Goal: Task Accomplishment & Management: Manage account settings

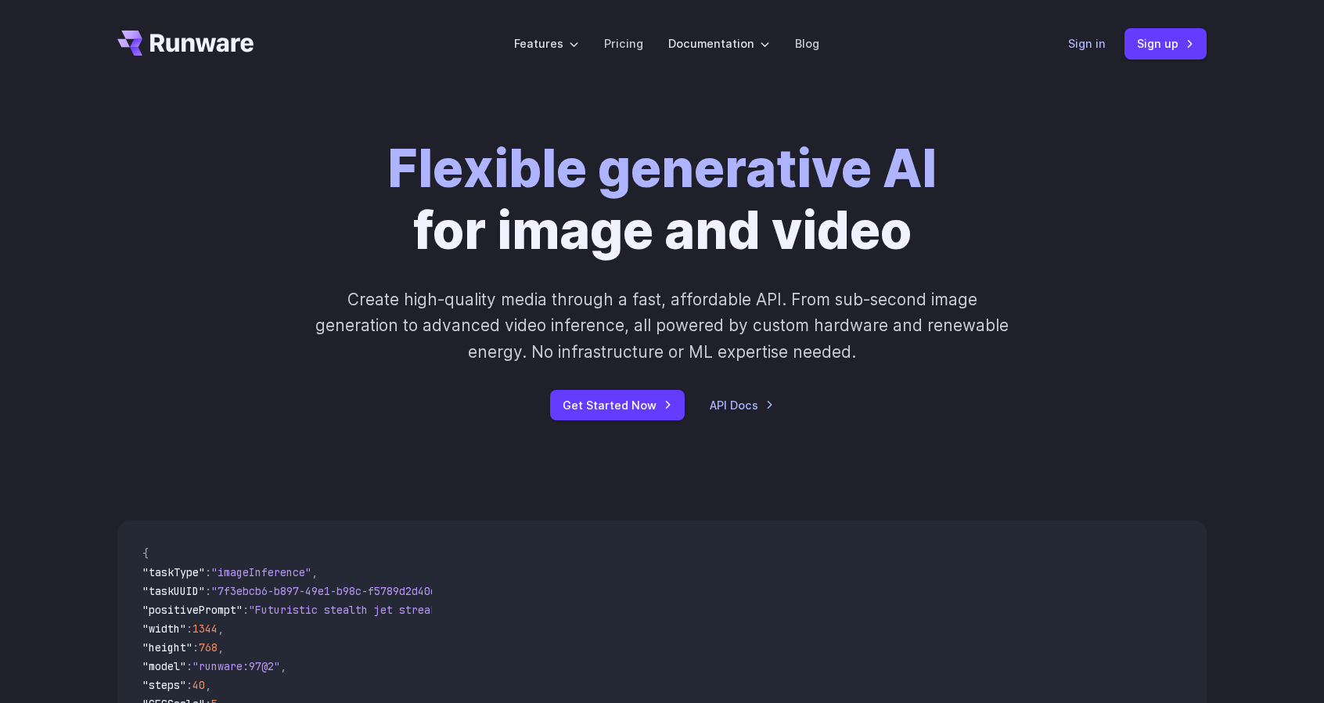
click at [1088, 51] on link "Sign in" at bounding box center [1087, 43] width 38 height 18
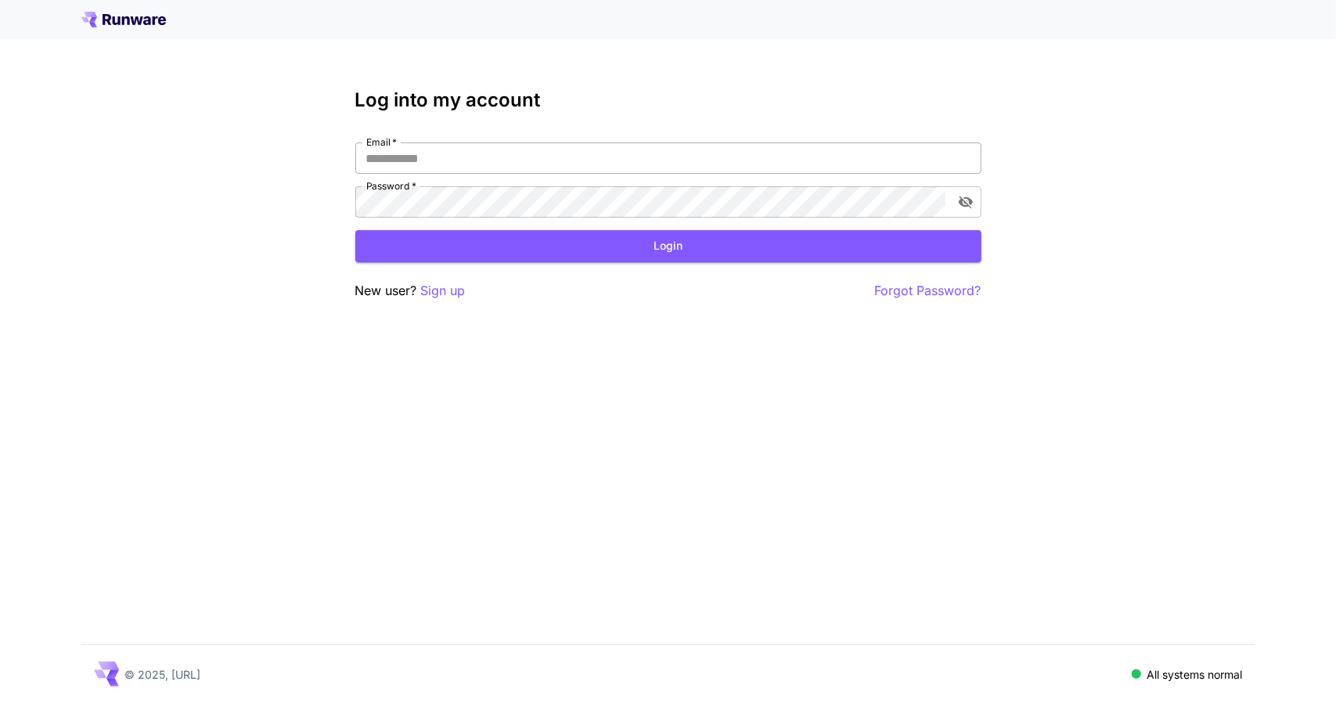
click at [469, 159] on input "Email   *" at bounding box center [668, 157] width 626 height 31
type input "**********"
drag, startPoint x: 1177, startPoint y: 265, endPoint x: 1072, endPoint y: 254, distance: 105.4
click at [1177, 265] on div "**********" at bounding box center [668, 351] width 1336 height 703
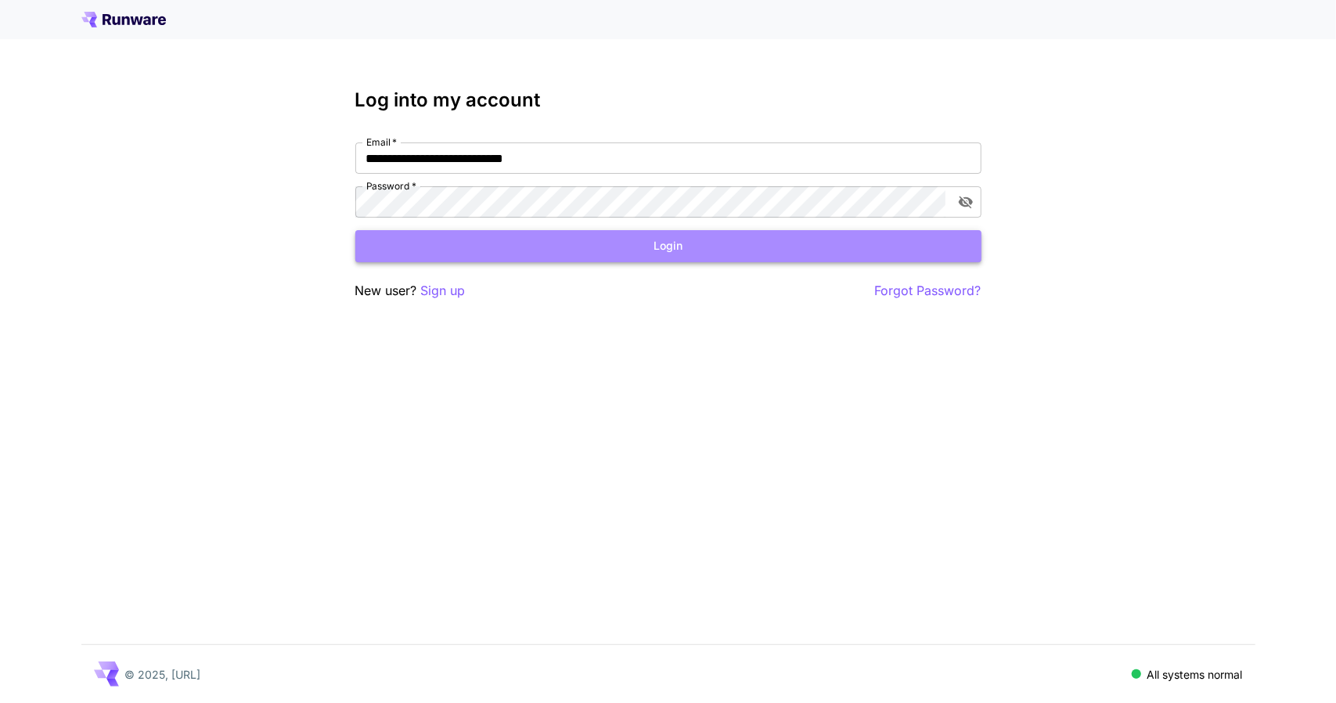
click at [571, 253] on button "Login" at bounding box center [668, 246] width 626 height 32
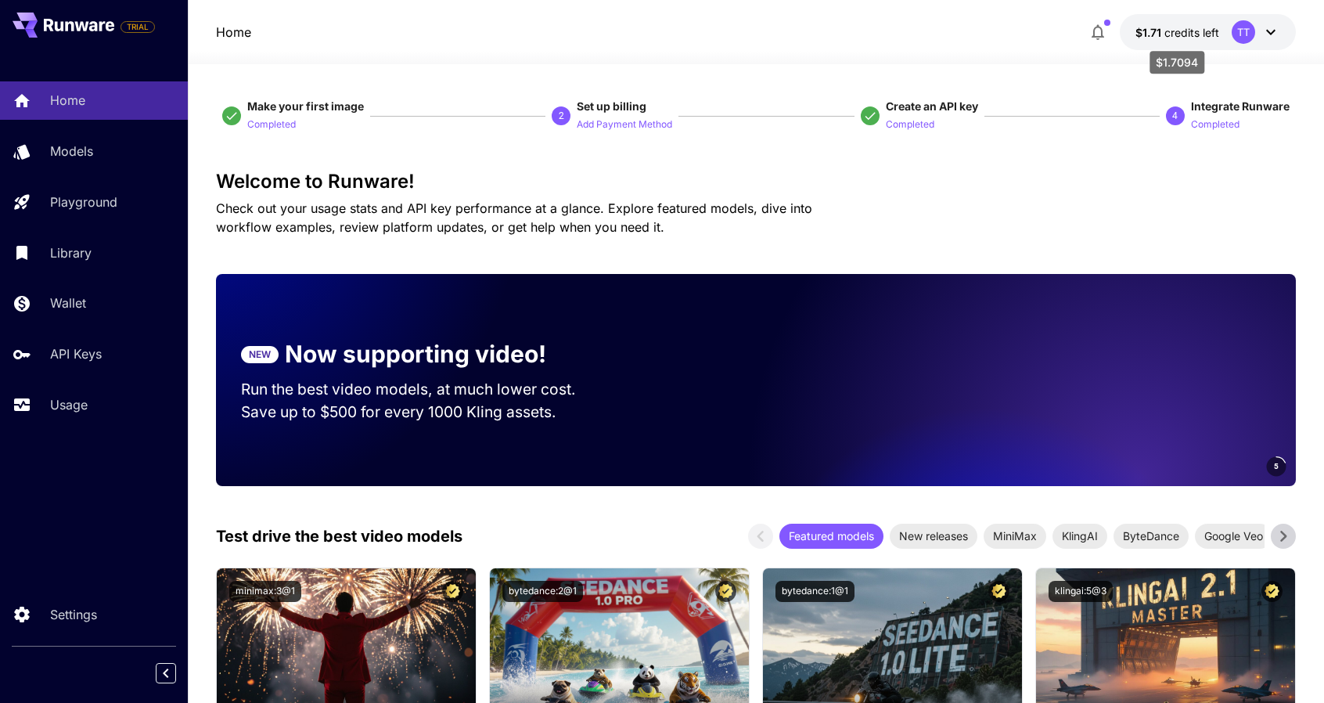
click at [1175, 32] on span "credits left" at bounding box center [1191, 32] width 55 height 13
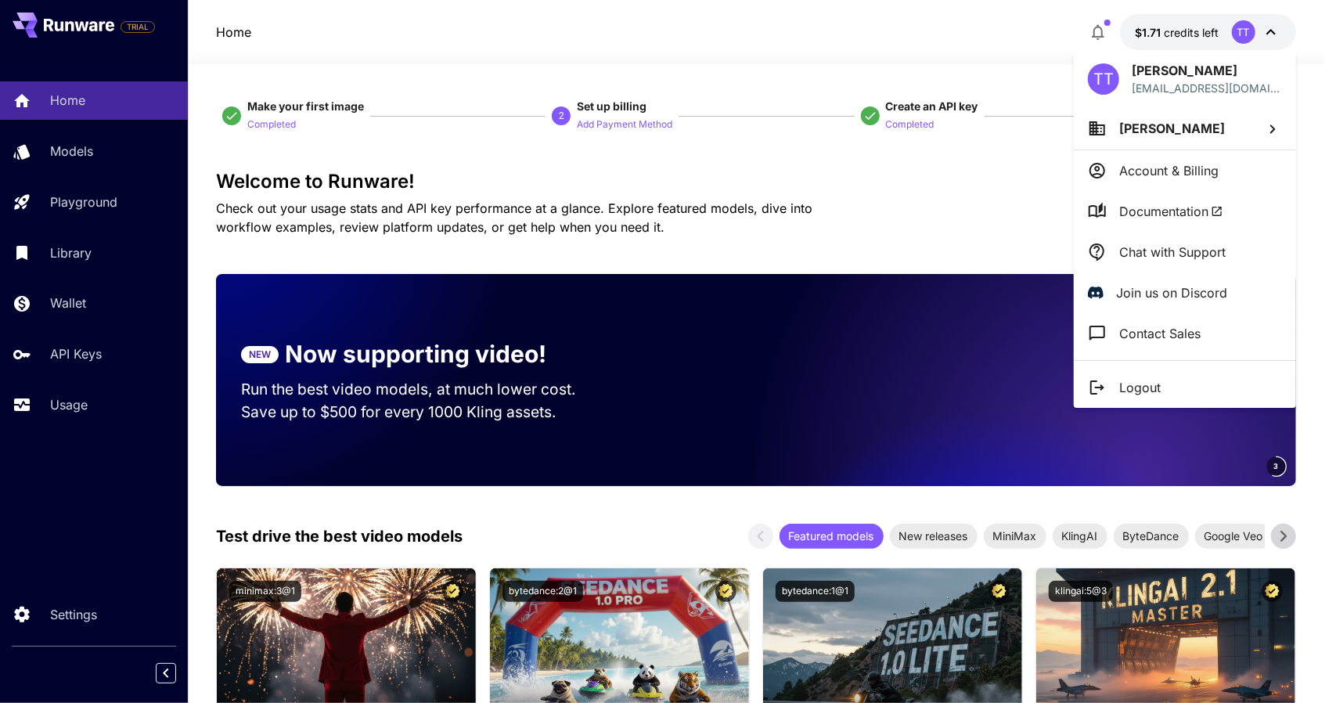
click at [1207, 164] on p "Account & Billing" at bounding box center [1168, 170] width 99 height 19
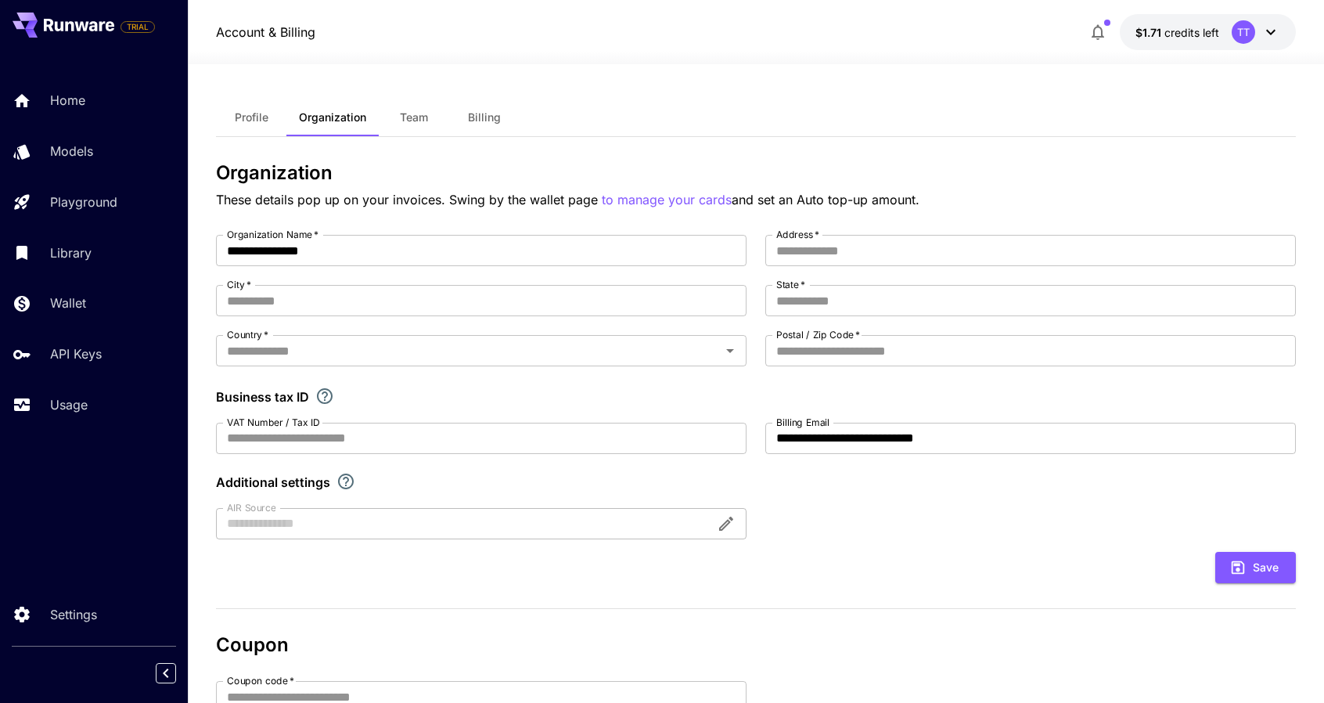
click at [247, 119] on span "Profile" at bounding box center [252, 117] width 34 height 14
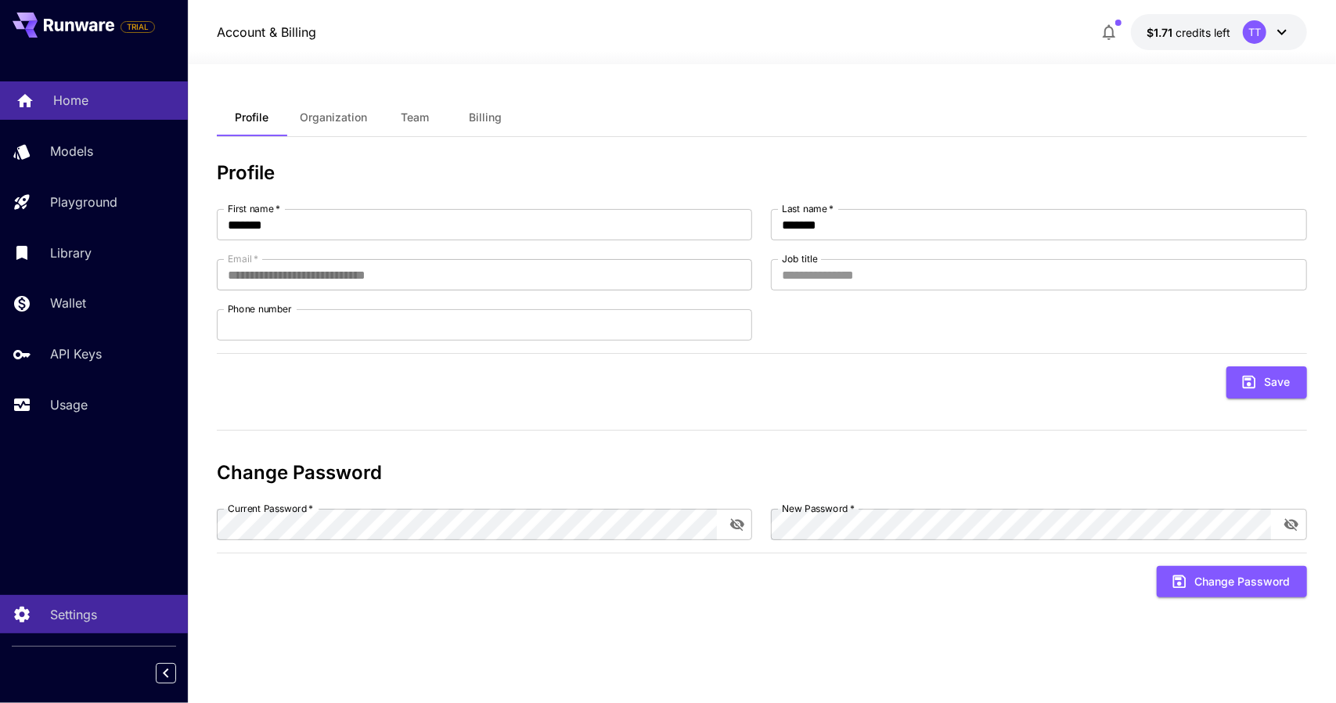
click at [113, 107] on div "Home" at bounding box center [114, 100] width 122 height 19
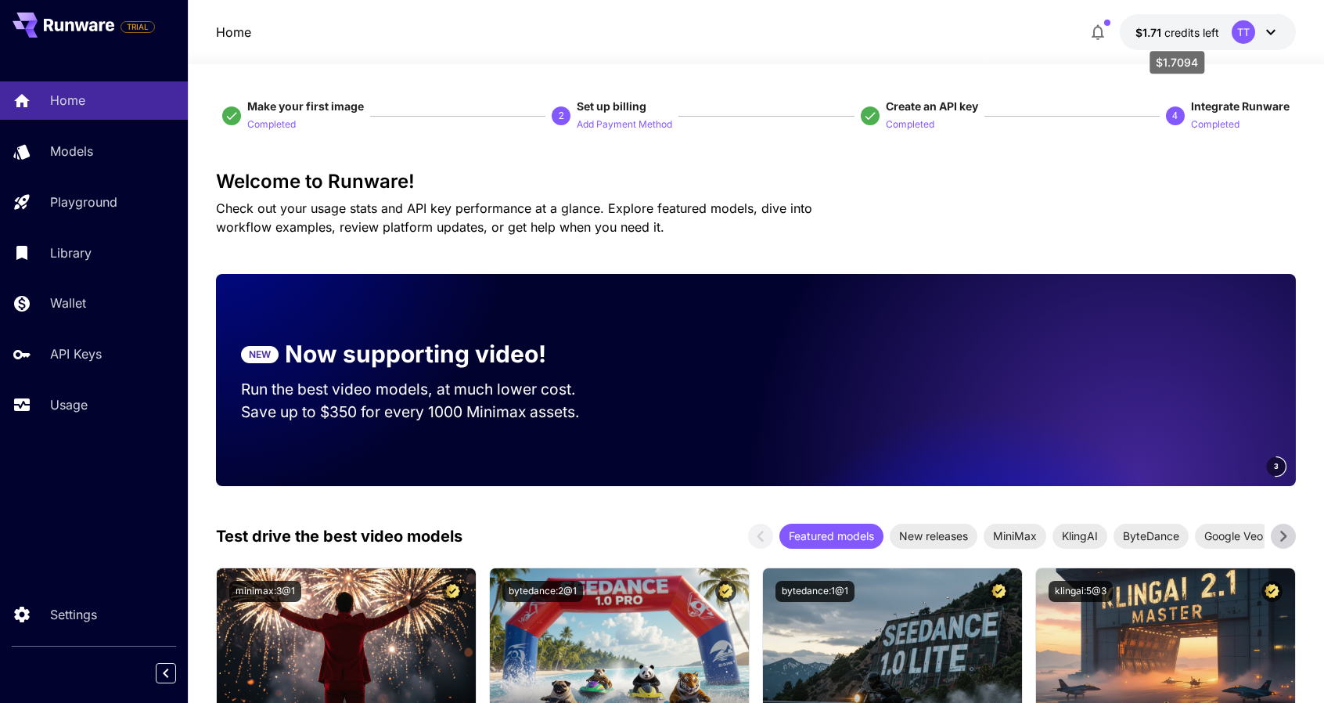
click at [1201, 31] on span "credits left" at bounding box center [1191, 32] width 55 height 13
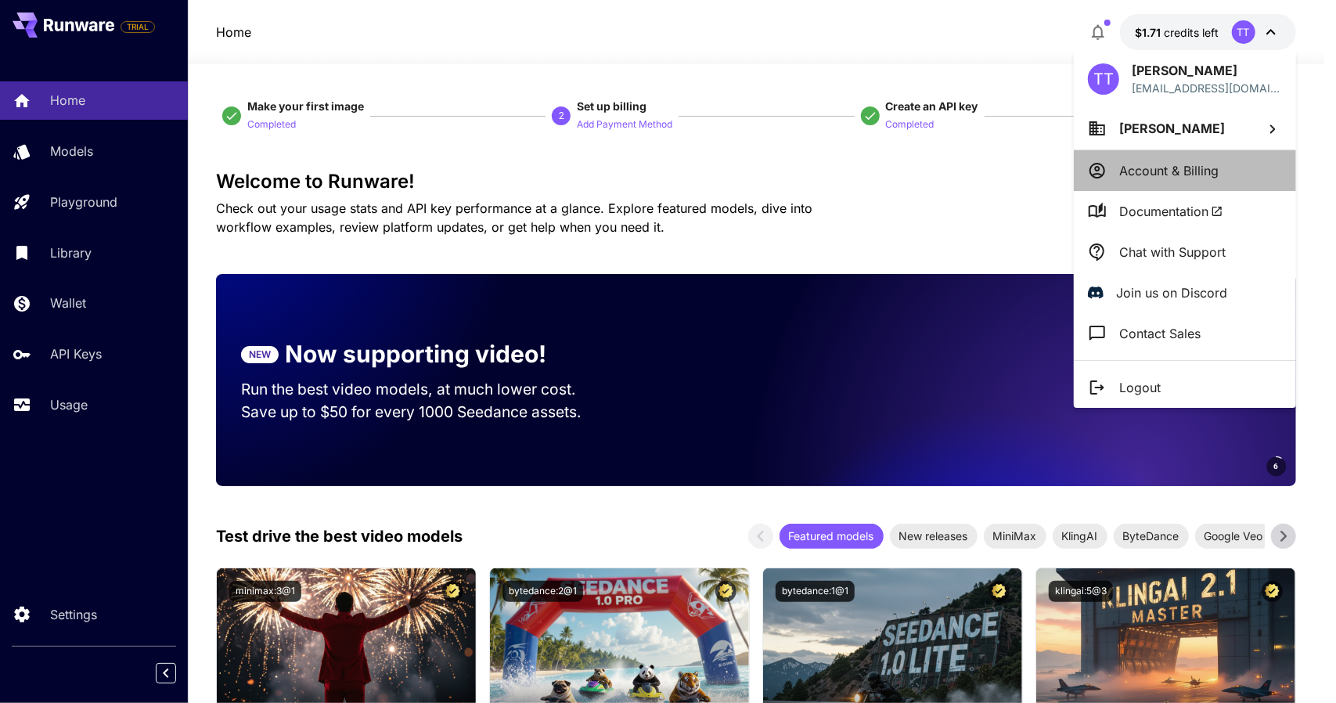
click at [1212, 173] on p "Account & Billing" at bounding box center [1168, 170] width 99 height 19
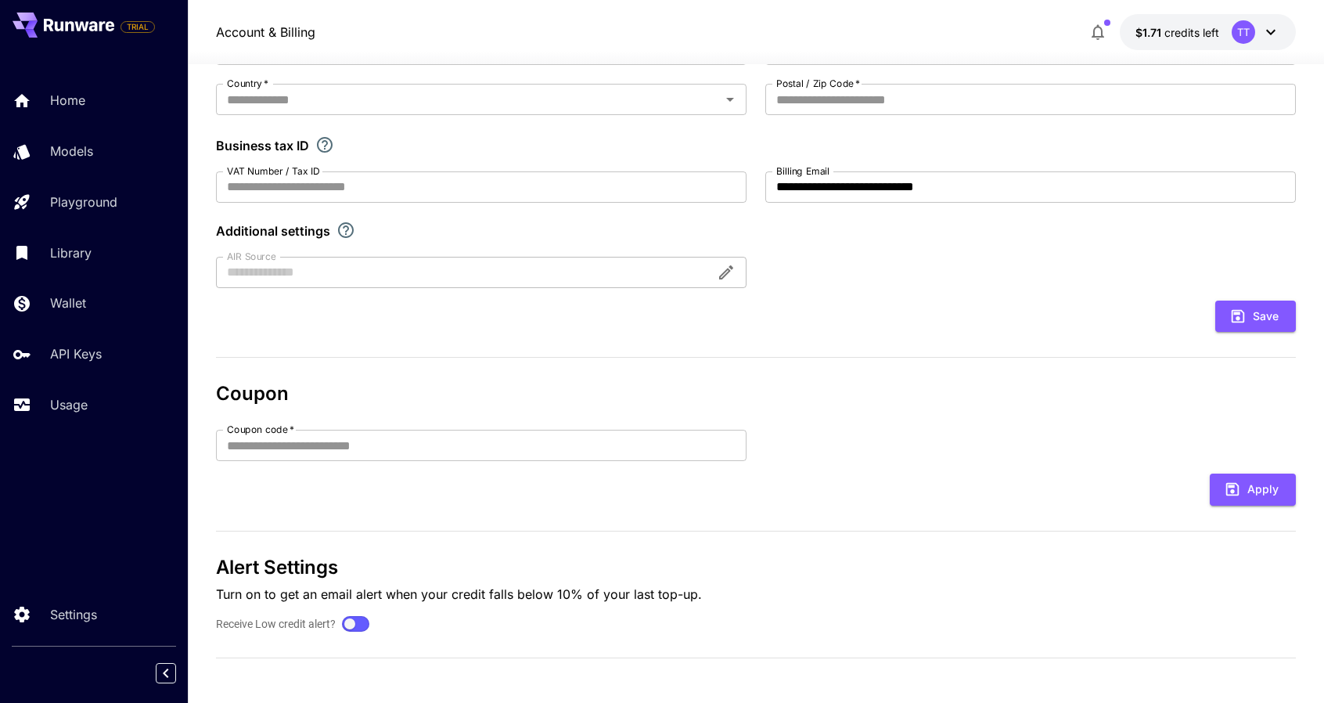
scroll to position [252, 0]
click at [81, 354] on p "API Keys" at bounding box center [79, 353] width 52 height 19
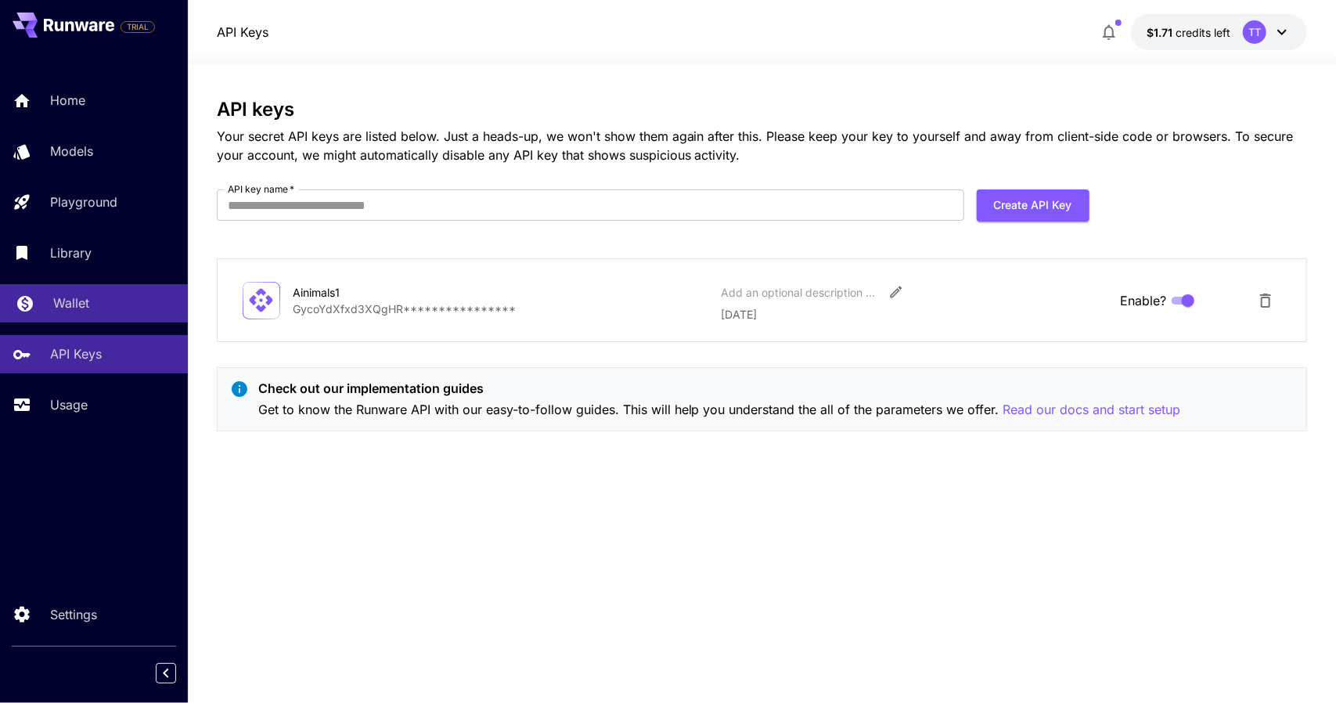
click at [106, 299] on div "Wallet" at bounding box center [114, 302] width 122 height 19
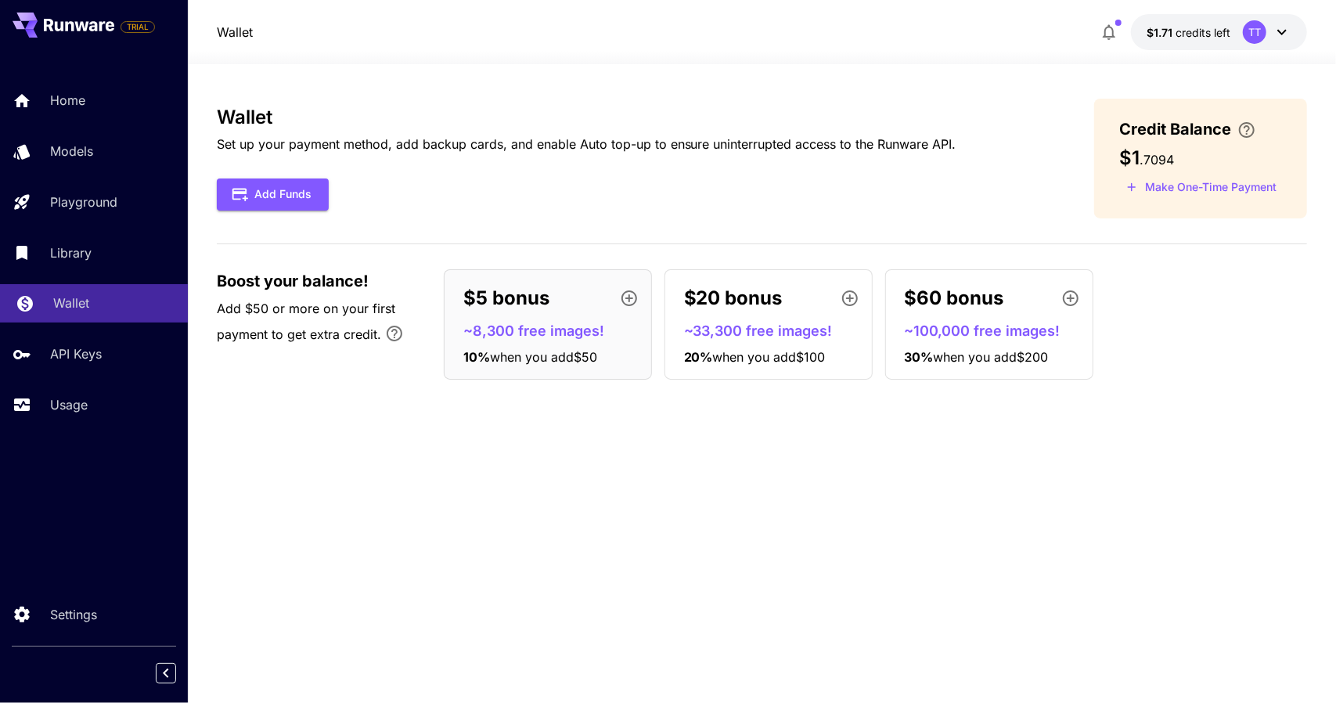
click at [113, 305] on div "Wallet" at bounding box center [114, 302] width 122 height 19
click at [100, 372] on link "API Keys" at bounding box center [94, 354] width 188 height 38
